Goal: Information Seeking & Learning: Learn about a topic

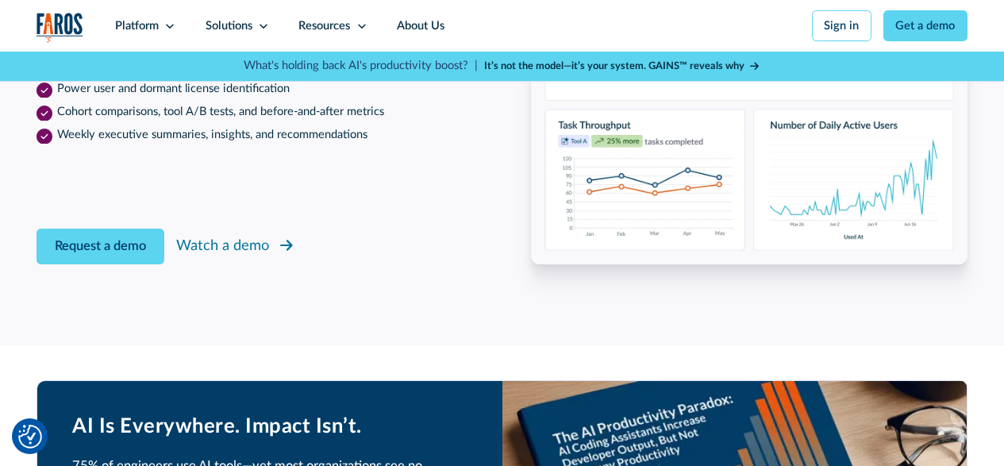
drag, startPoint x: 0, startPoint y: 0, endPoint x: 241, endPoint y: 253, distance: 349.3
click at [245, 256] on div "Watch a demo" at bounding box center [222, 245] width 93 height 21
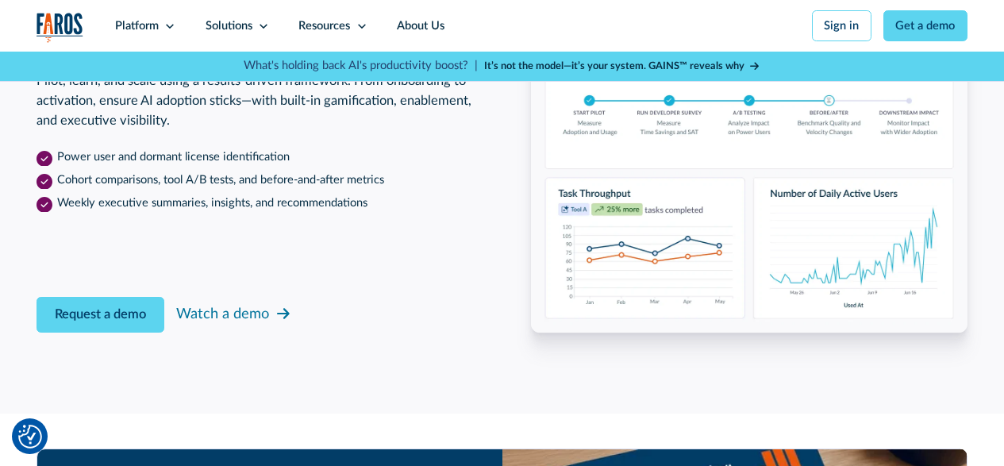
scroll to position [2461, 0]
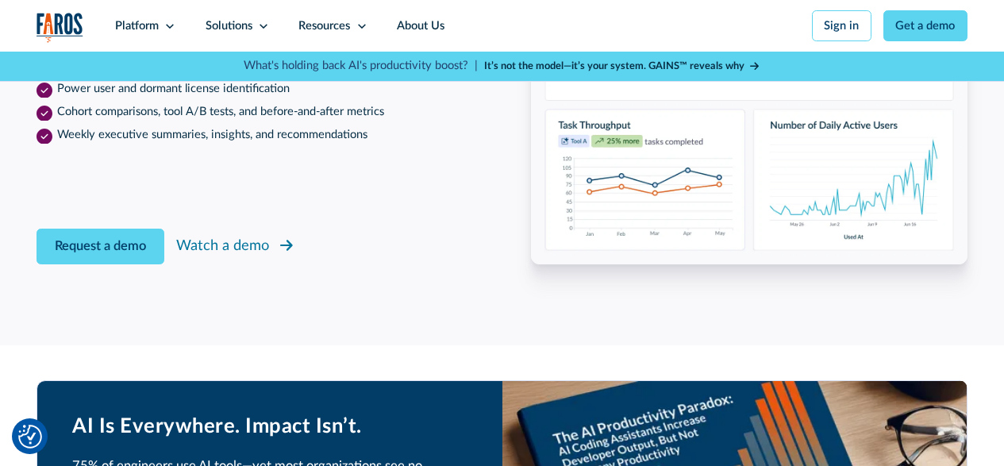
click at [245, 256] on div "Watch a demo" at bounding box center [222, 245] width 93 height 21
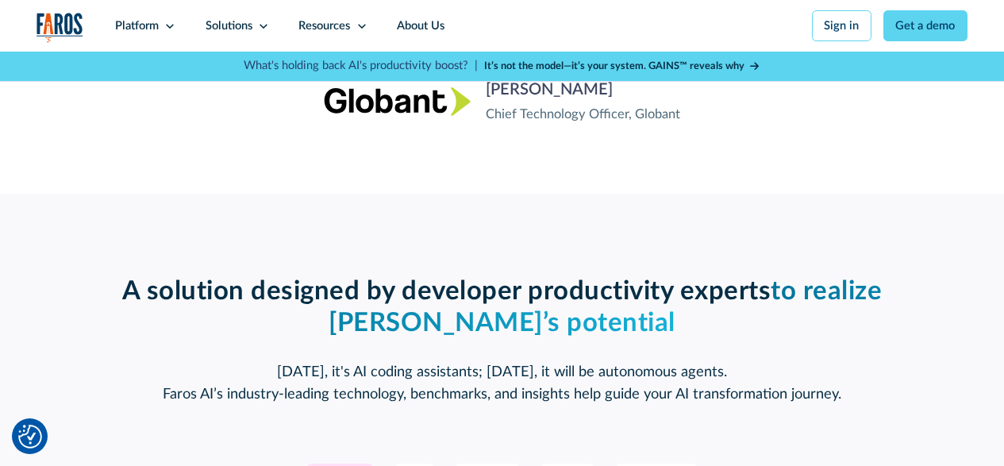
scroll to position [2064, 0]
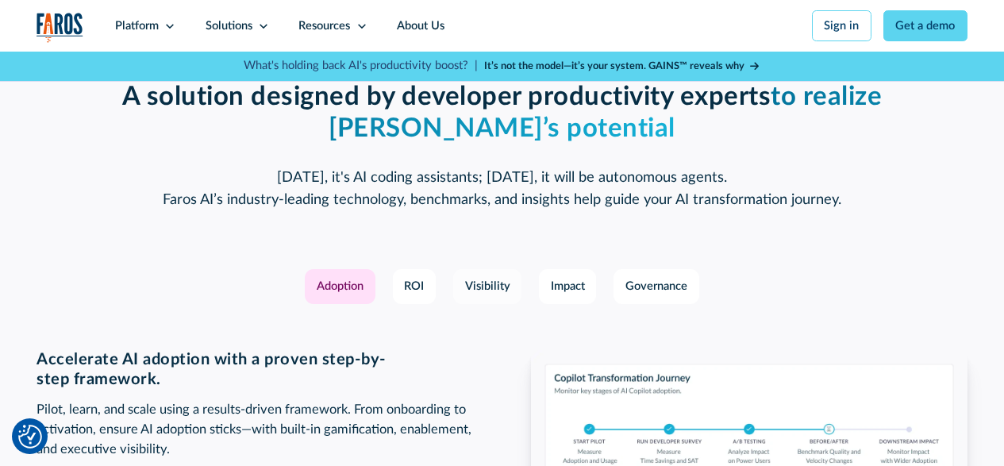
click at [484, 295] on div "Visibility" at bounding box center [487, 286] width 45 height 17
